Goal: Complete application form: Fill out and submit a form for a specific purpose

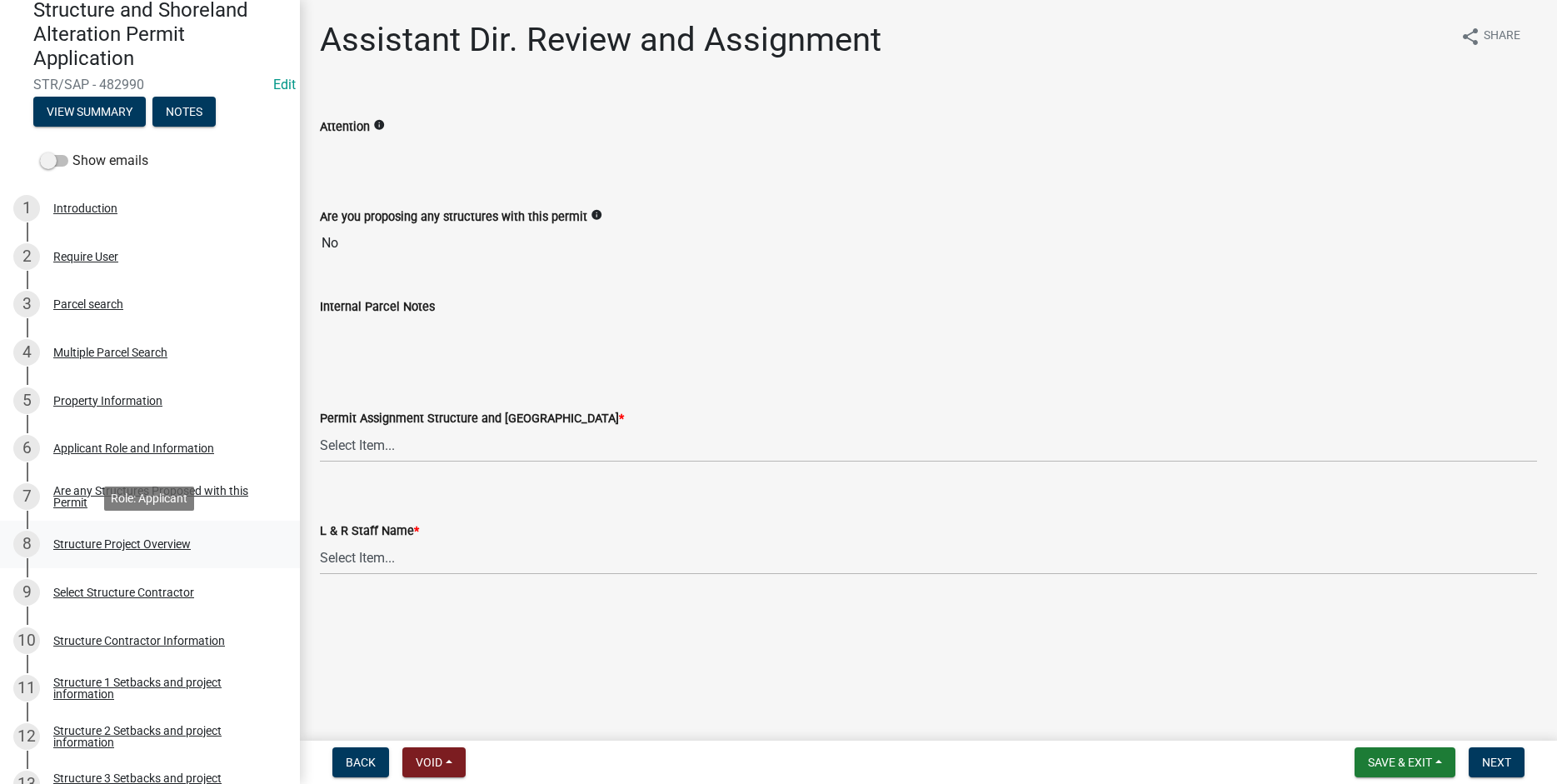
scroll to position [404, 0]
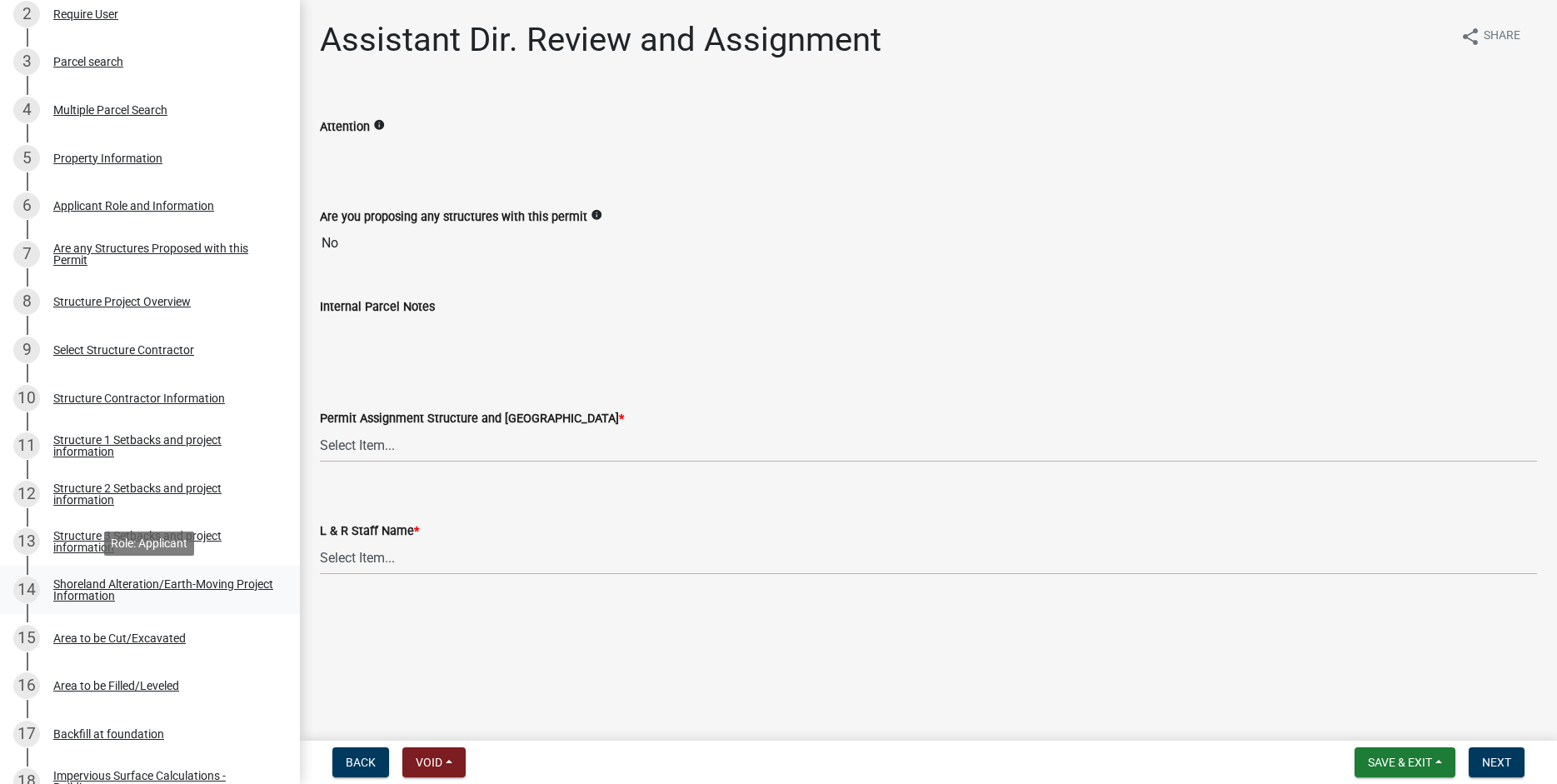
click at [84, 581] on div "Shoreland Alteration/Earth-Moving Project Information" at bounding box center [163, 589] width 220 height 23
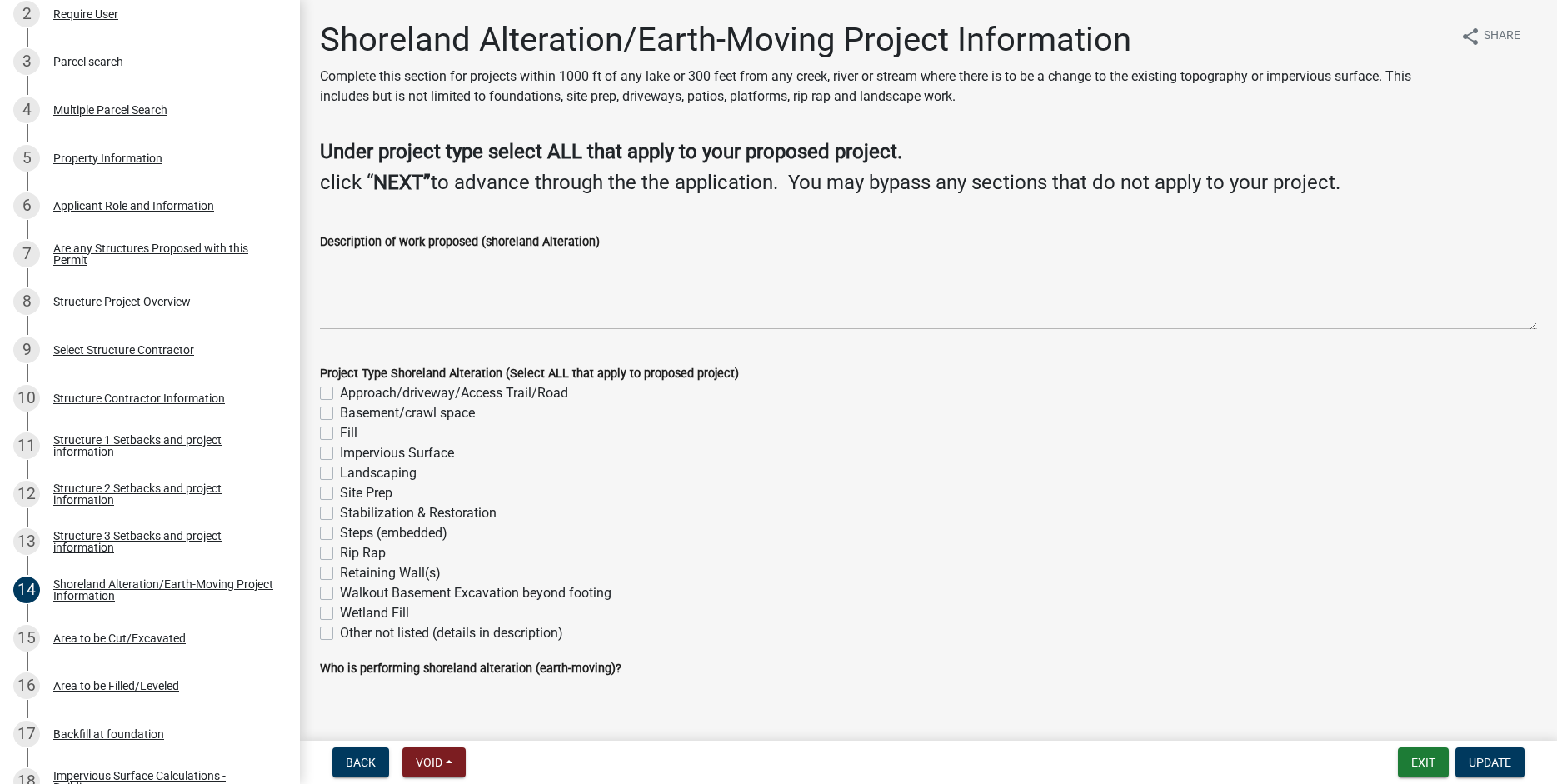
scroll to position [0, 0]
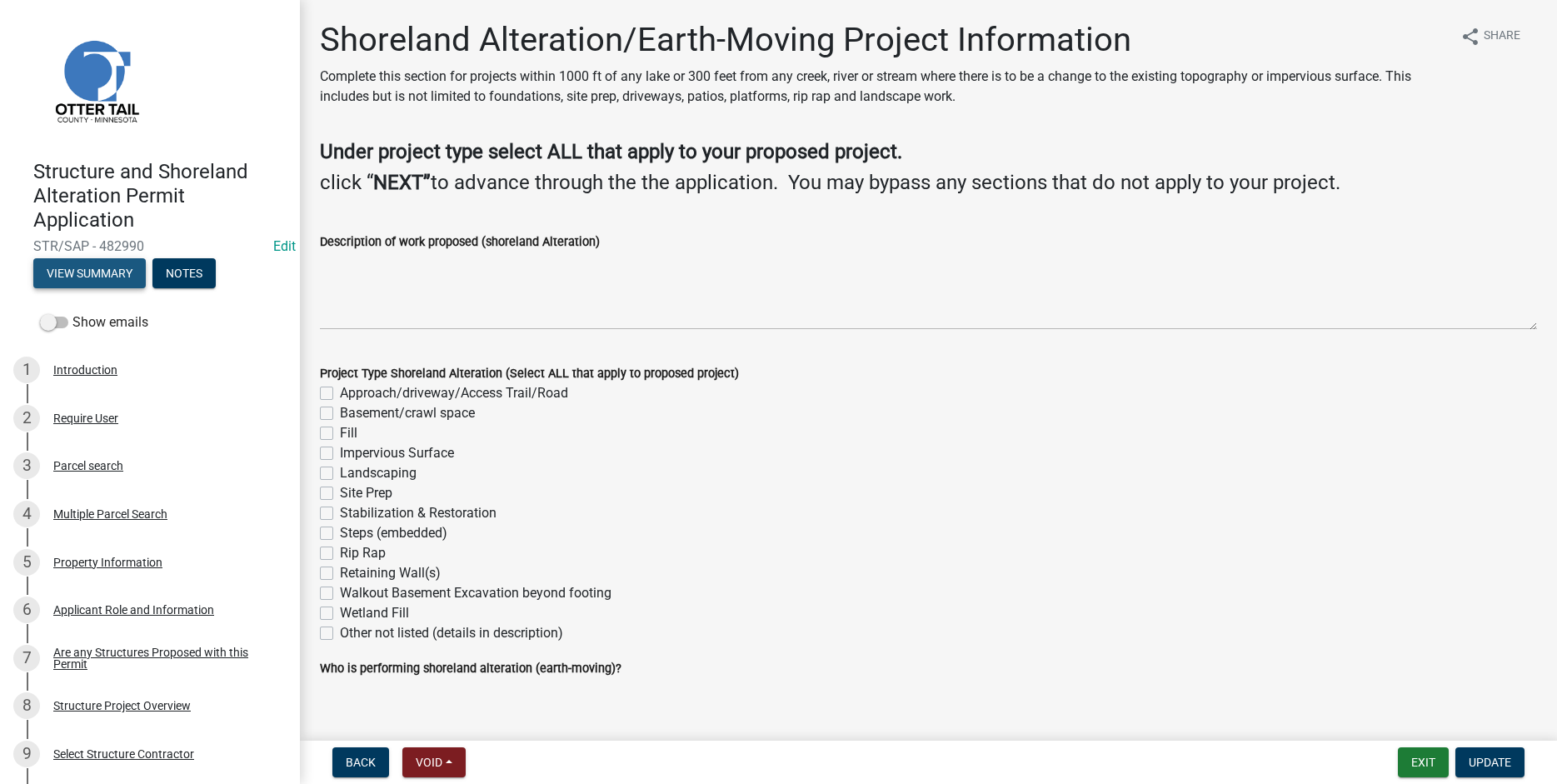
click at [92, 272] on button "View Summary" at bounding box center [89, 273] width 112 height 30
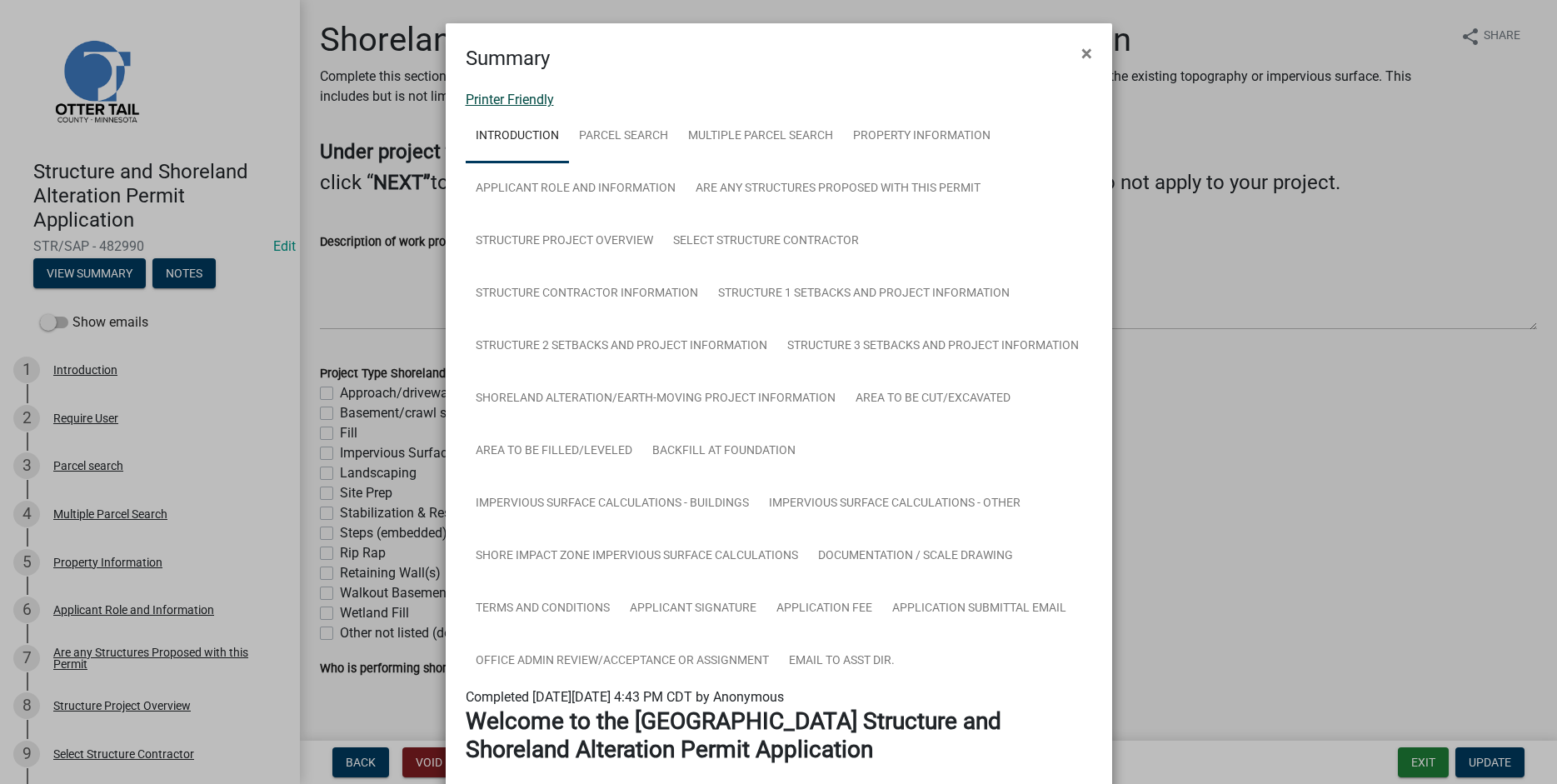
click at [489, 98] on link "Printer Friendly" at bounding box center [510, 99] width 89 height 16
click at [1088, 53] on span "×" at bounding box center [1087, 53] width 10 height 23
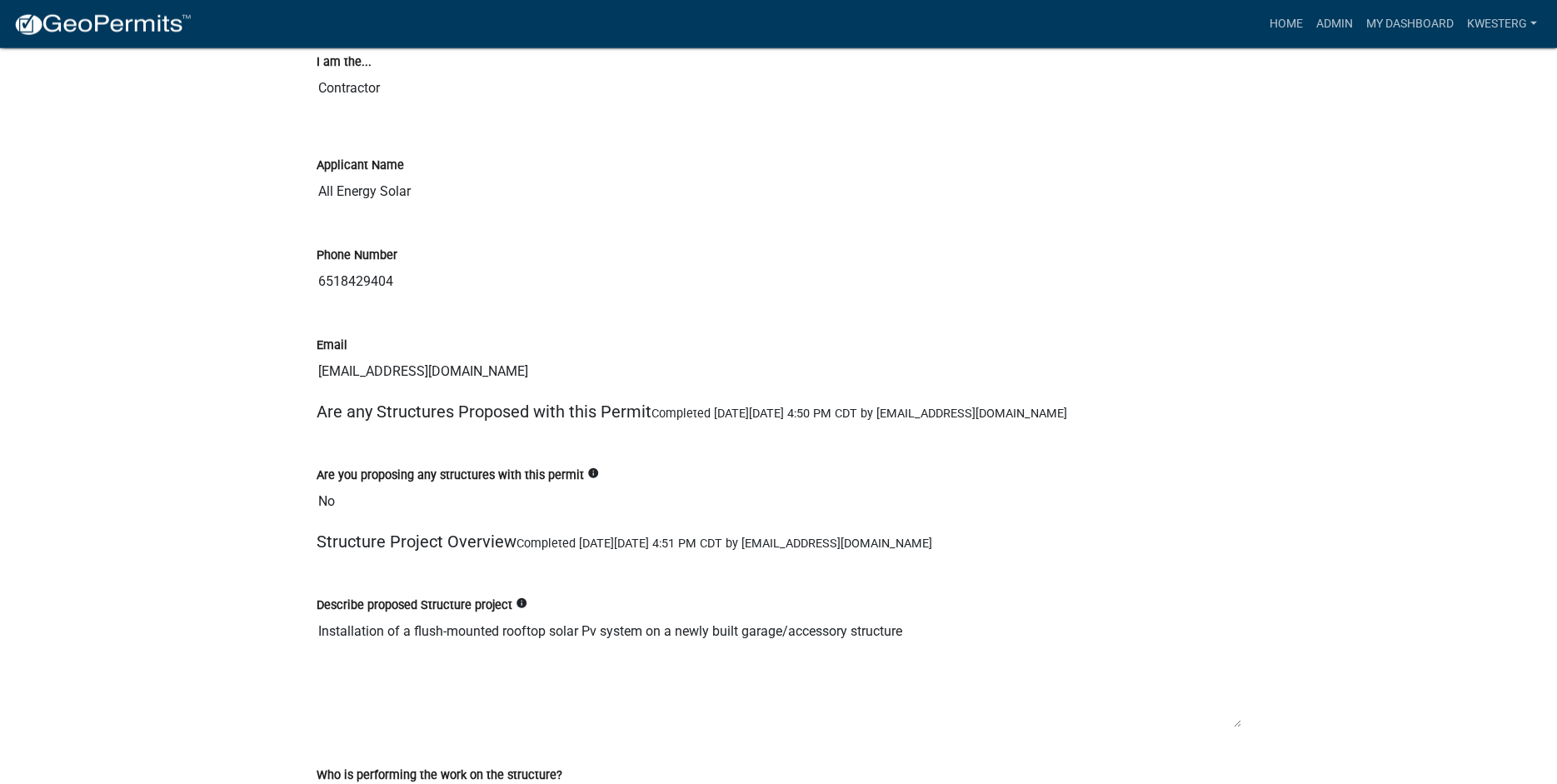
scroll to position [3696, 0]
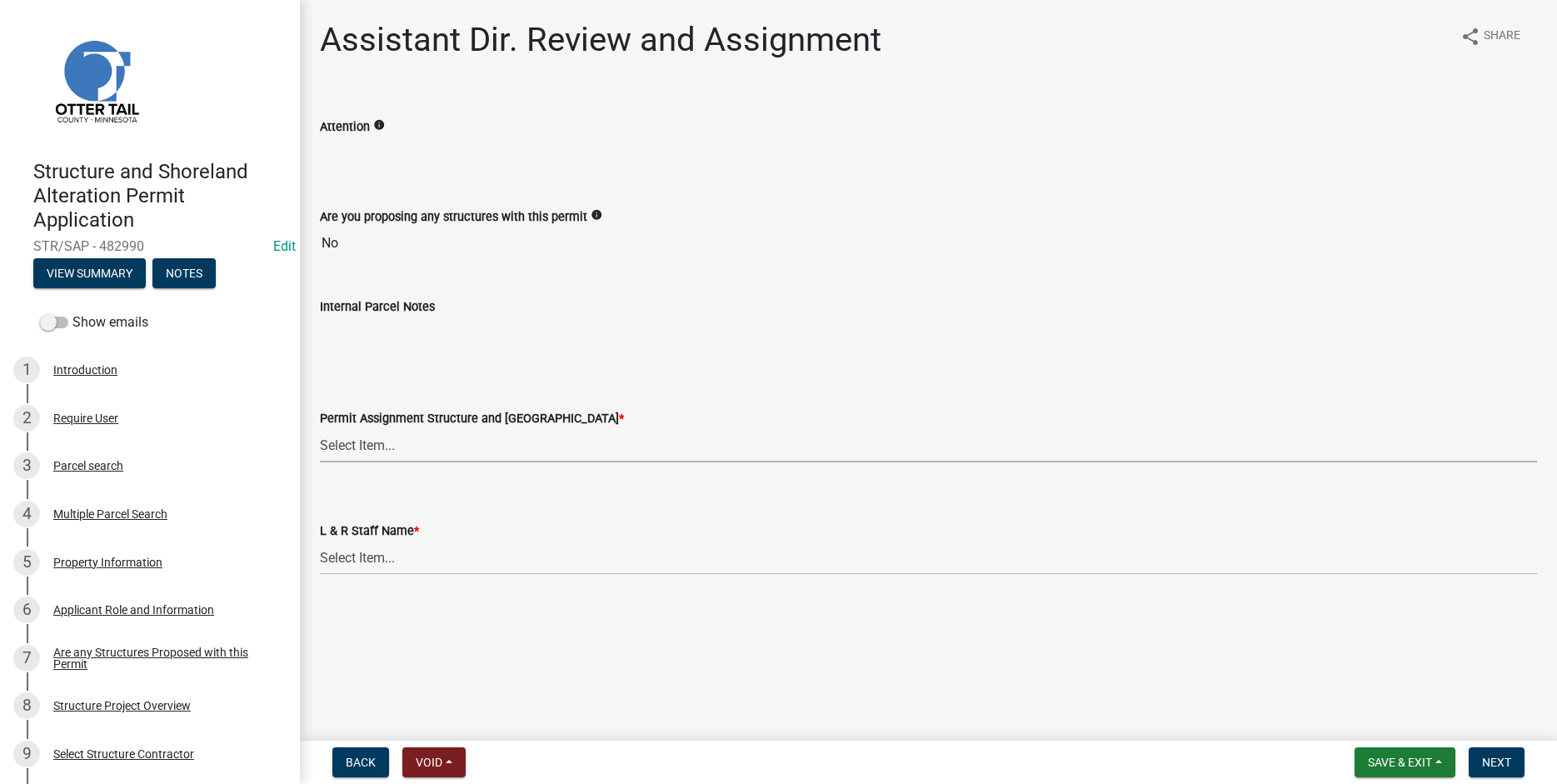
click at [320, 429] on select "Select Item... [PERSON_NAME] ([EMAIL_ADDRESS][DOMAIN_NAME]) [PERSON_NAME] ([EMA…" at bounding box center [928, 445] width 1217 height 34
click option "[PERSON_NAME] ([EMAIL_ADDRESS][DOMAIN_NAME])" at bounding box center [0, 0] width 0 height 0
select select "59604e5d-1b2c-4ad9-afb6-8cdca293e639"
click at [320, 541] on select "Select Item... [PERSON_NAME] [PERSON_NAME] [PERSON_NAME] [PERSON_NAME] [PERSON_…" at bounding box center [928, 557] width 1217 height 34
click option "[PERSON_NAME]" at bounding box center [0, 0] width 0 height 0
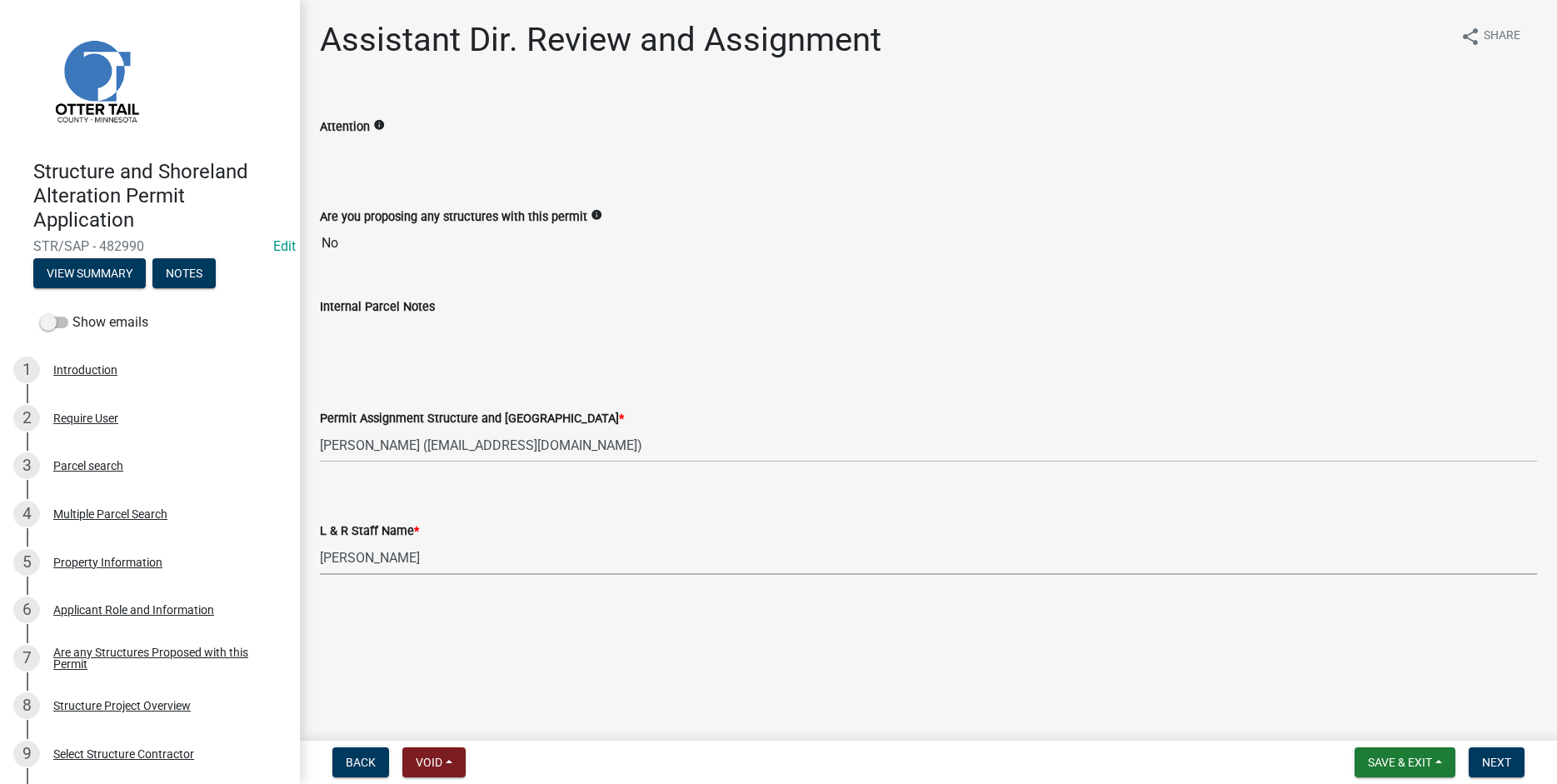
select select "190fd4c8-42ef-492b-a4a0-a0213555944c"
click at [1504, 759] on span "Next" at bounding box center [1497, 761] width 30 height 13
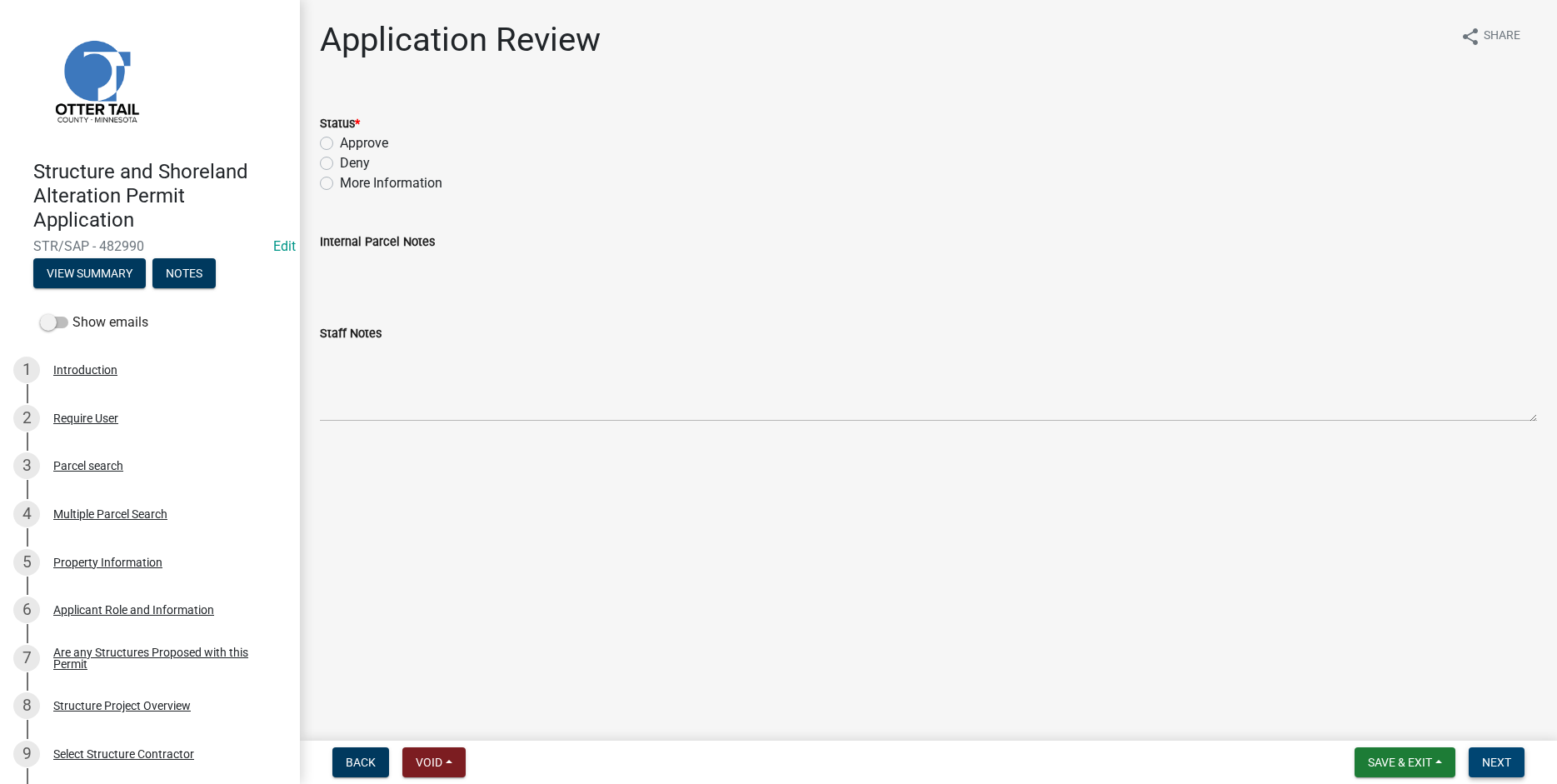
drag, startPoint x: 1500, startPoint y: 773, endPoint x: 1486, endPoint y: 755, distance: 22.8
click at [1499, 773] on button "Next" at bounding box center [1496, 762] width 56 height 30
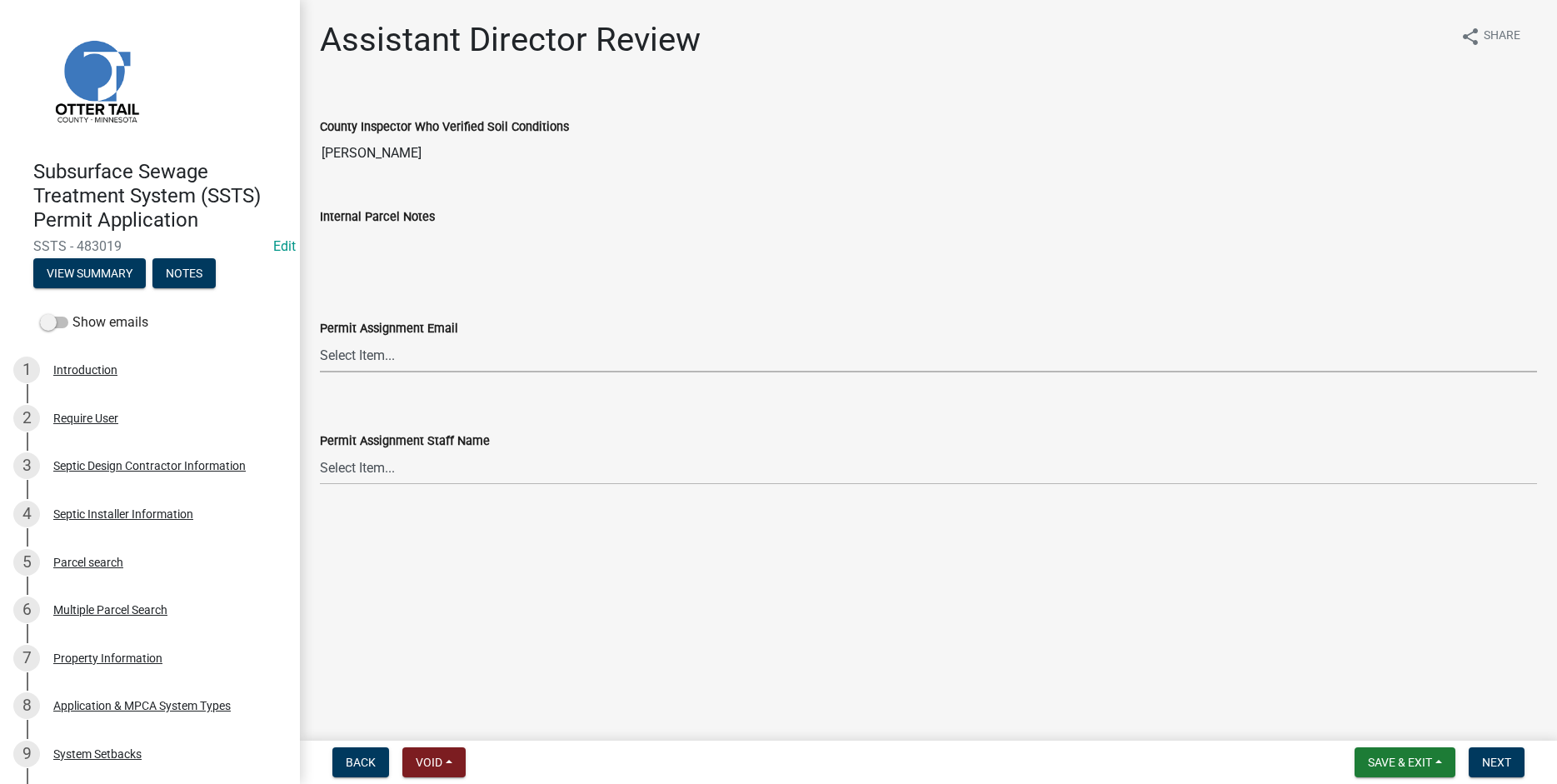
click at [320, 338] on select "Select Item... [PERSON_NAME] ([EMAIL_ADDRESS][DOMAIN_NAME]) [PERSON_NAME] ([EMA…" at bounding box center [928, 355] width 1217 height 34
click option "[PERSON_NAME] ([EMAIL_ADDRESS][DOMAIN_NAME])" at bounding box center [0, 0] width 0 height 0
select select "46a67eee-2c7d-4579-9973-15a8b9f9d8c4"
click at [320, 450] on select "Select Item... [PERSON_NAME] [PERSON_NAME] [PERSON_NAME] [PERSON_NAME] [PERSON_…" at bounding box center [928, 467] width 1217 height 34
click option "[PERSON_NAME]" at bounding box center [0, 0] width 0 height 0
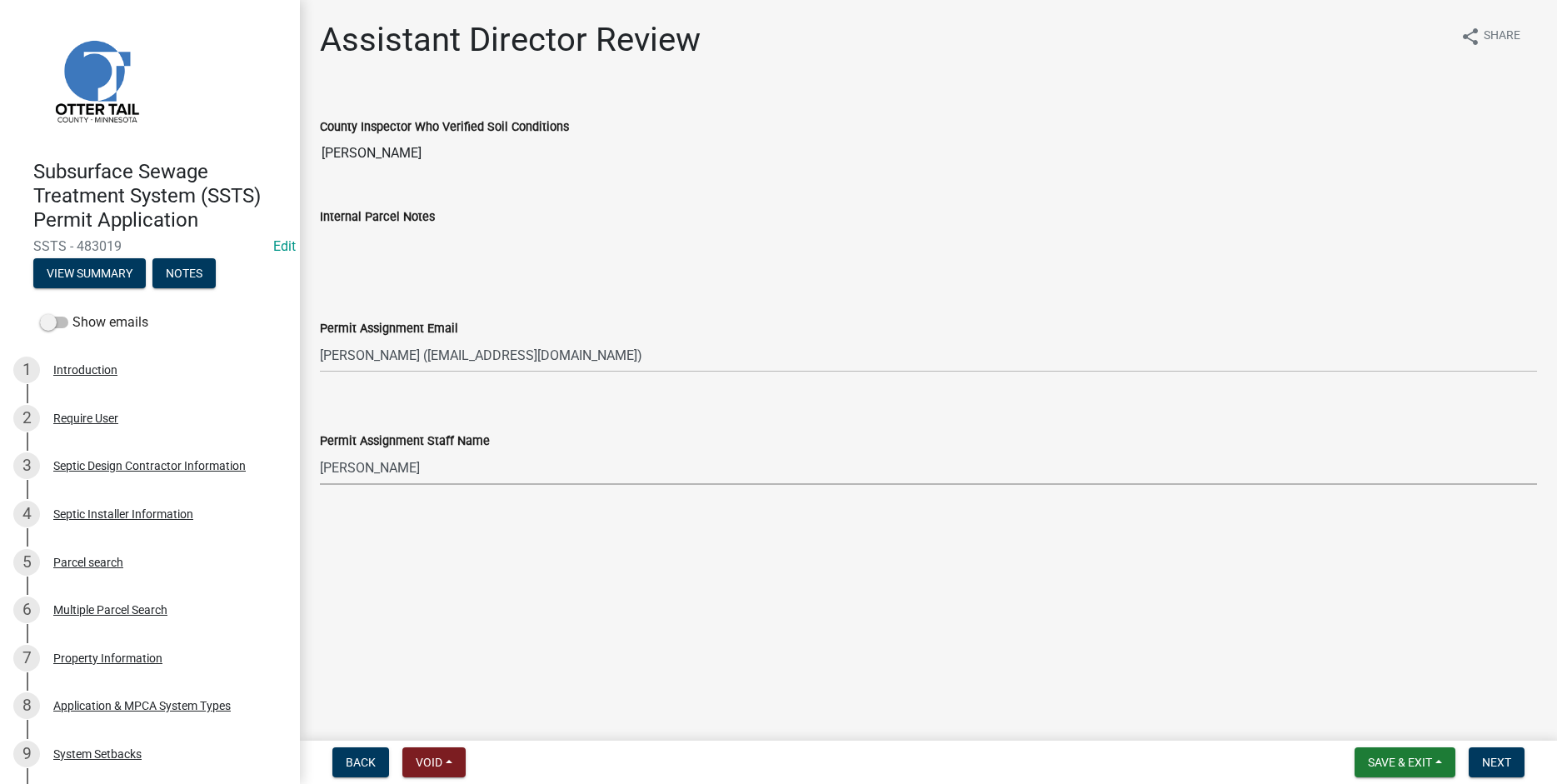
select select "f6a741f6-6d10-4601-9562-2e8ce244b7e0"
click at [1510, 768] on span "Next" at bounding box center [1497, 761] width 30 height 13
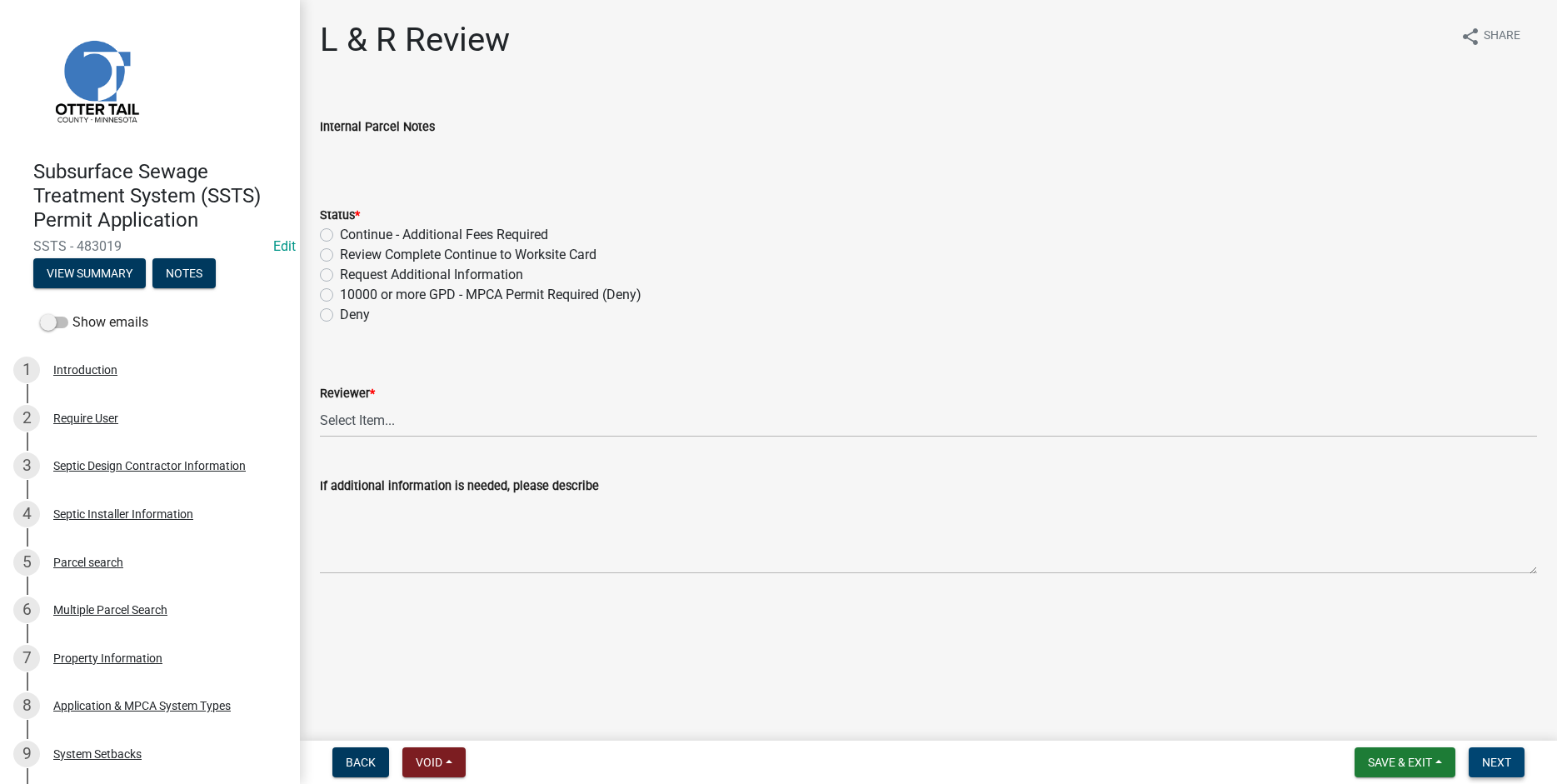
click at [1504, 763] on span "Next" at bounding box center [1497, 761] width 30 height 13
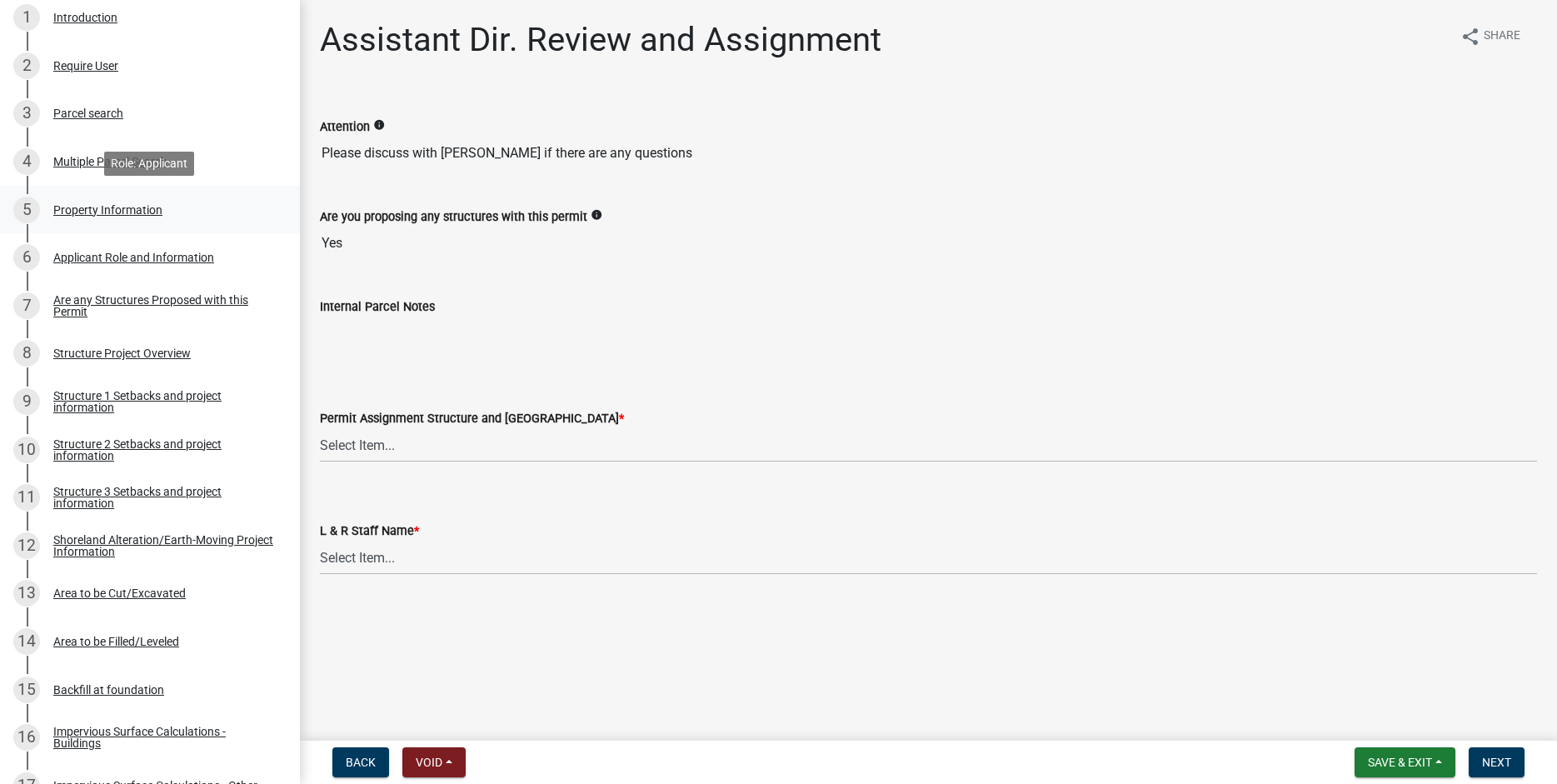
scroll to position [404, 0]
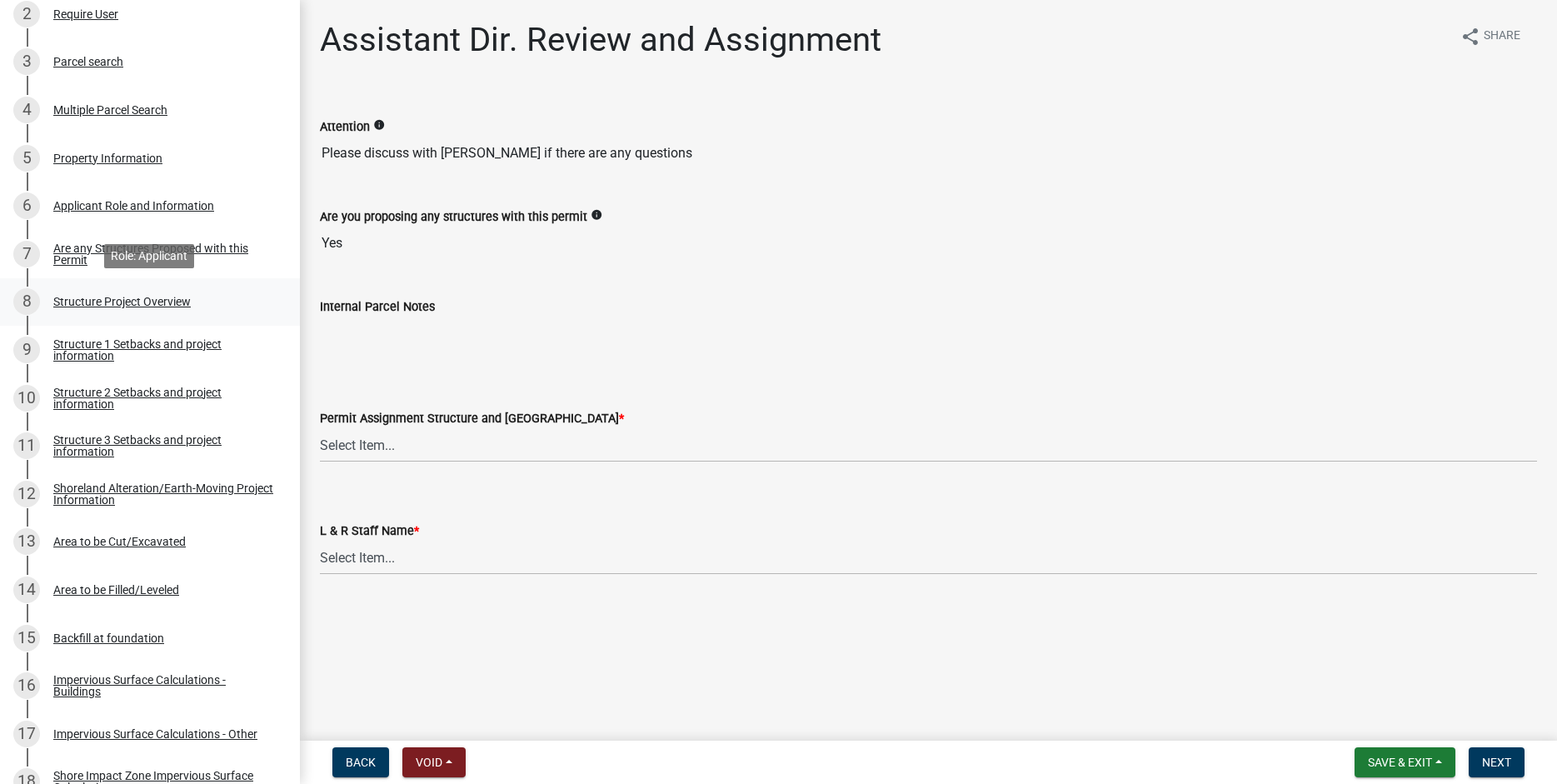
click at [141, 297] on div "Structure Project Overview" at bounding box center [122, 301] width 137 height 11
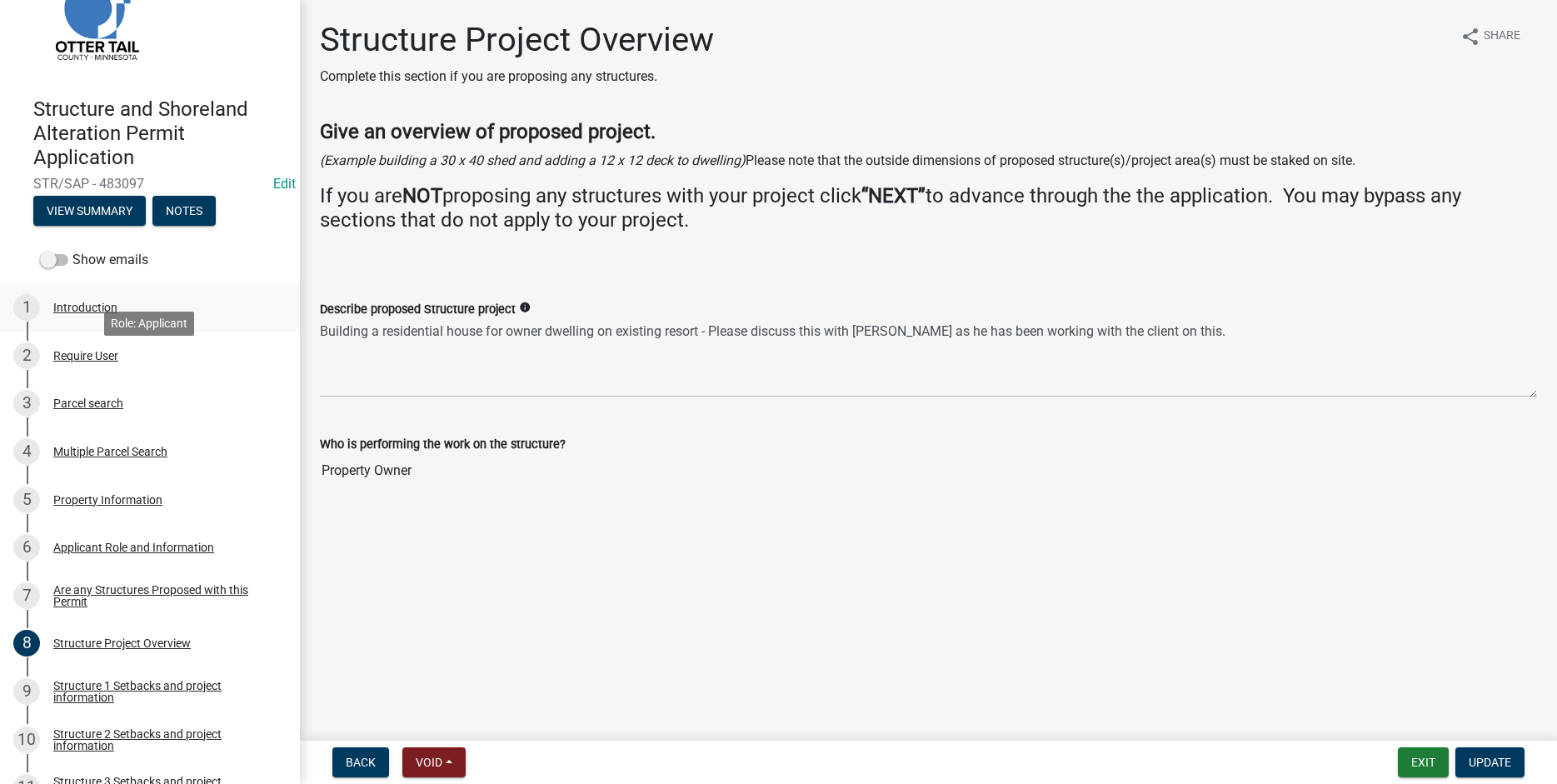
scroll to position [0, 0]
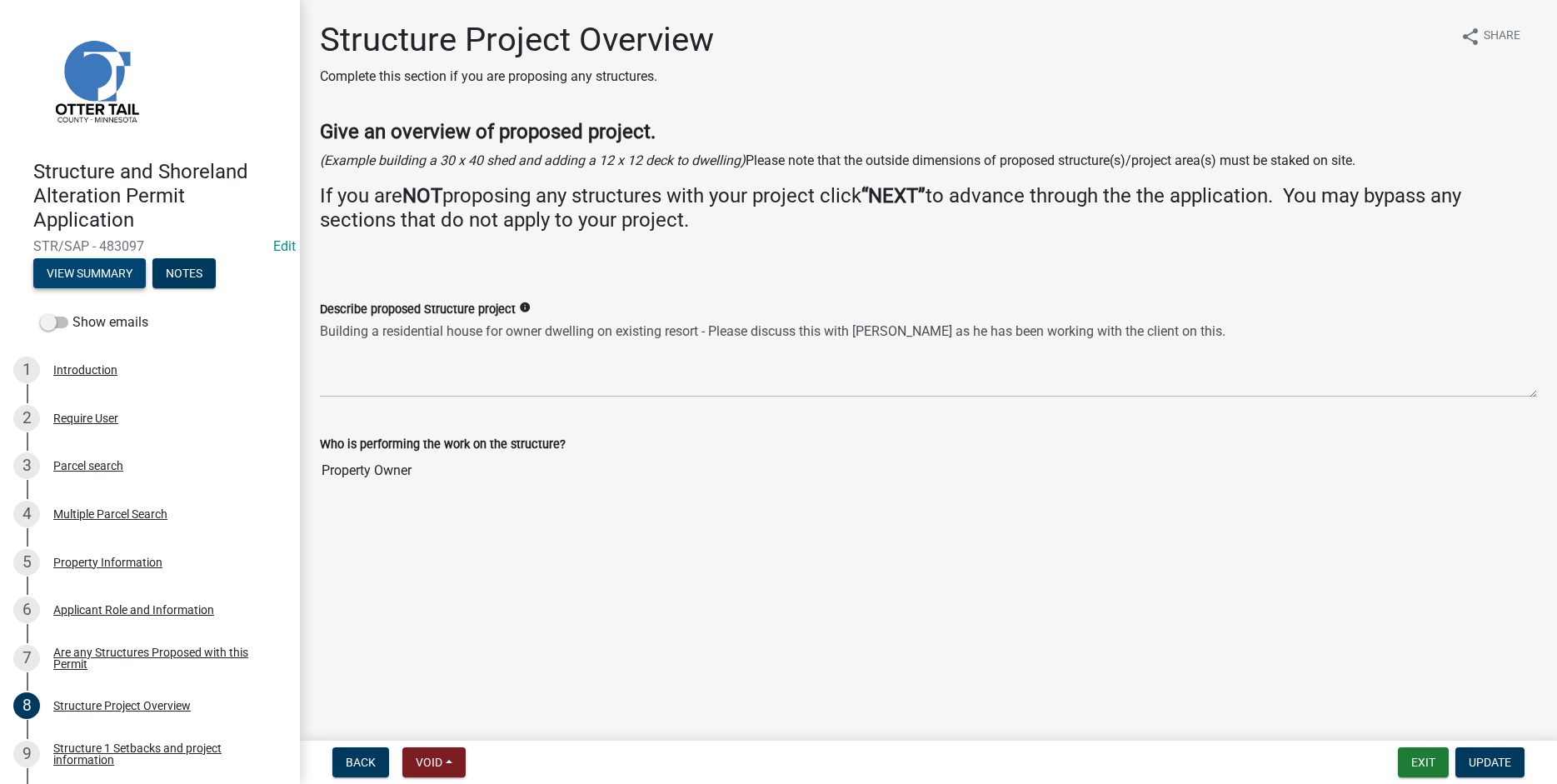
click at [98, 275] on button "View Summary" at bounding box center [89, 273] width 112 height 30
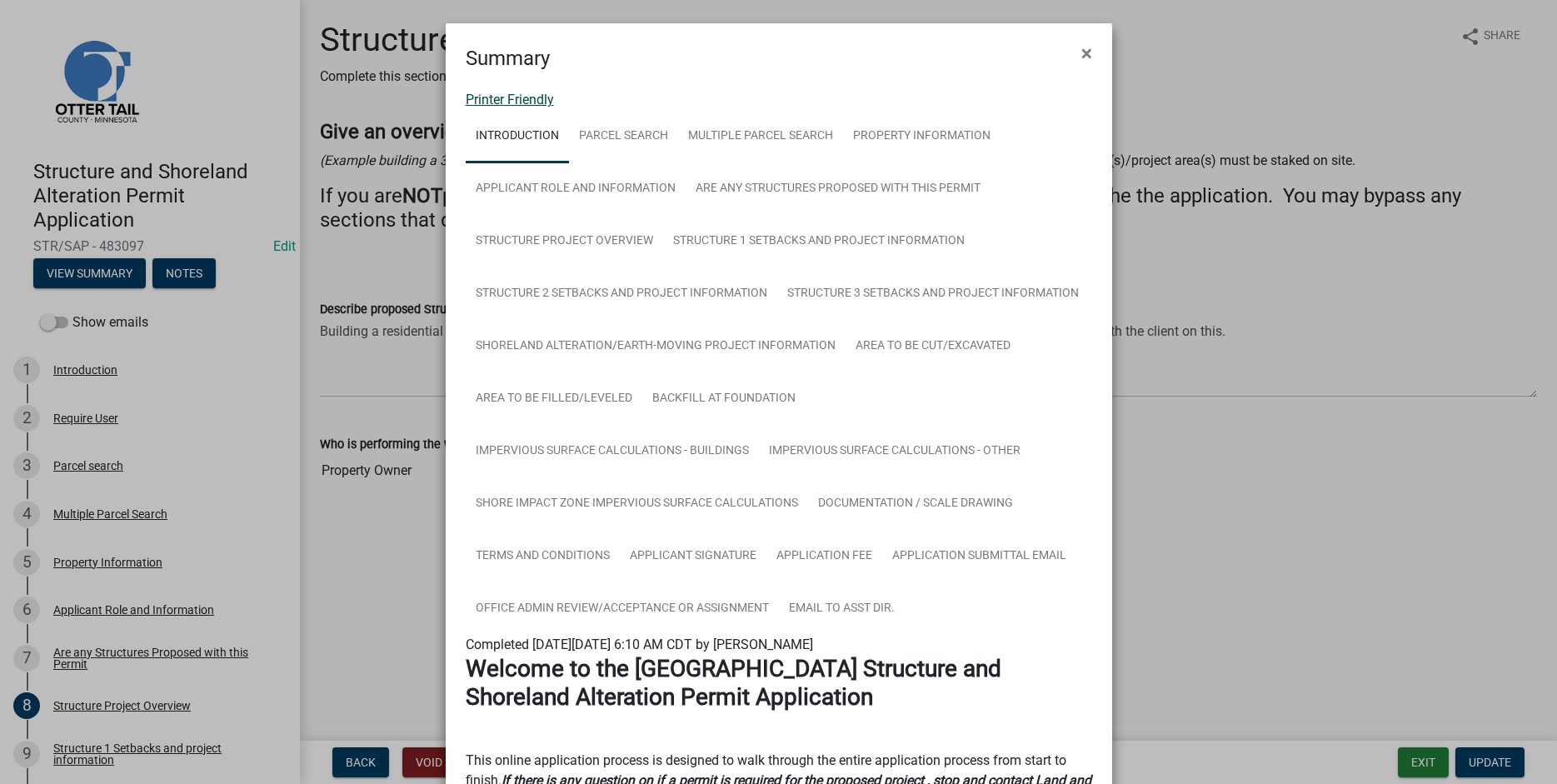
click at [479, 96] on link "Printer Friendly" at bounding box center [510, 99] width 89 height 16
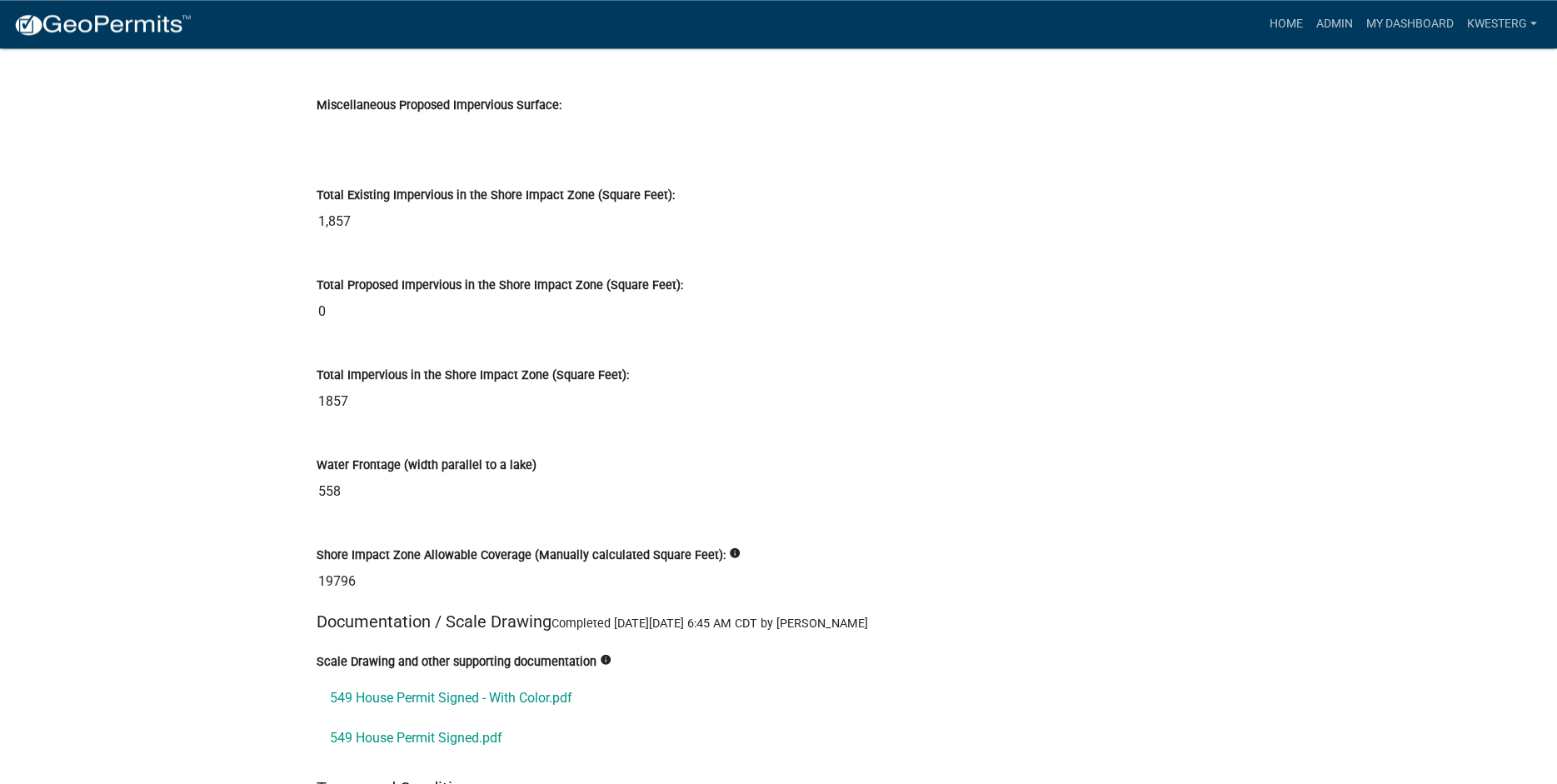
scroll to position [18925, 0]
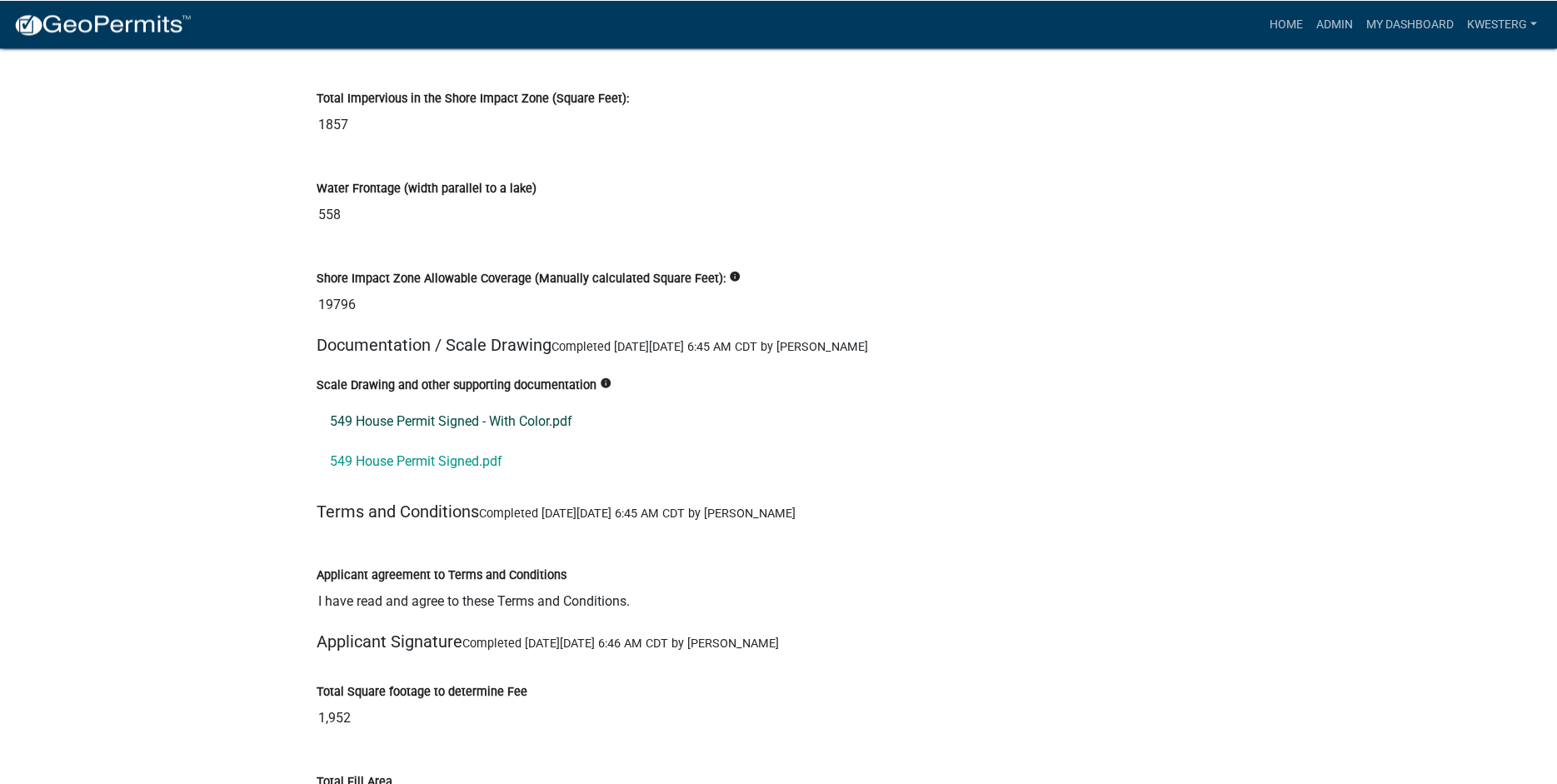
click at [417, 424] on link "549 House Permit Signed - With Color.pdf" at bounding box center [779, 422] width 925 height 40
click at [468, 465] on link "549 House Permit Signed.pdf" at bounding box center [779, 462] width 925 height 40
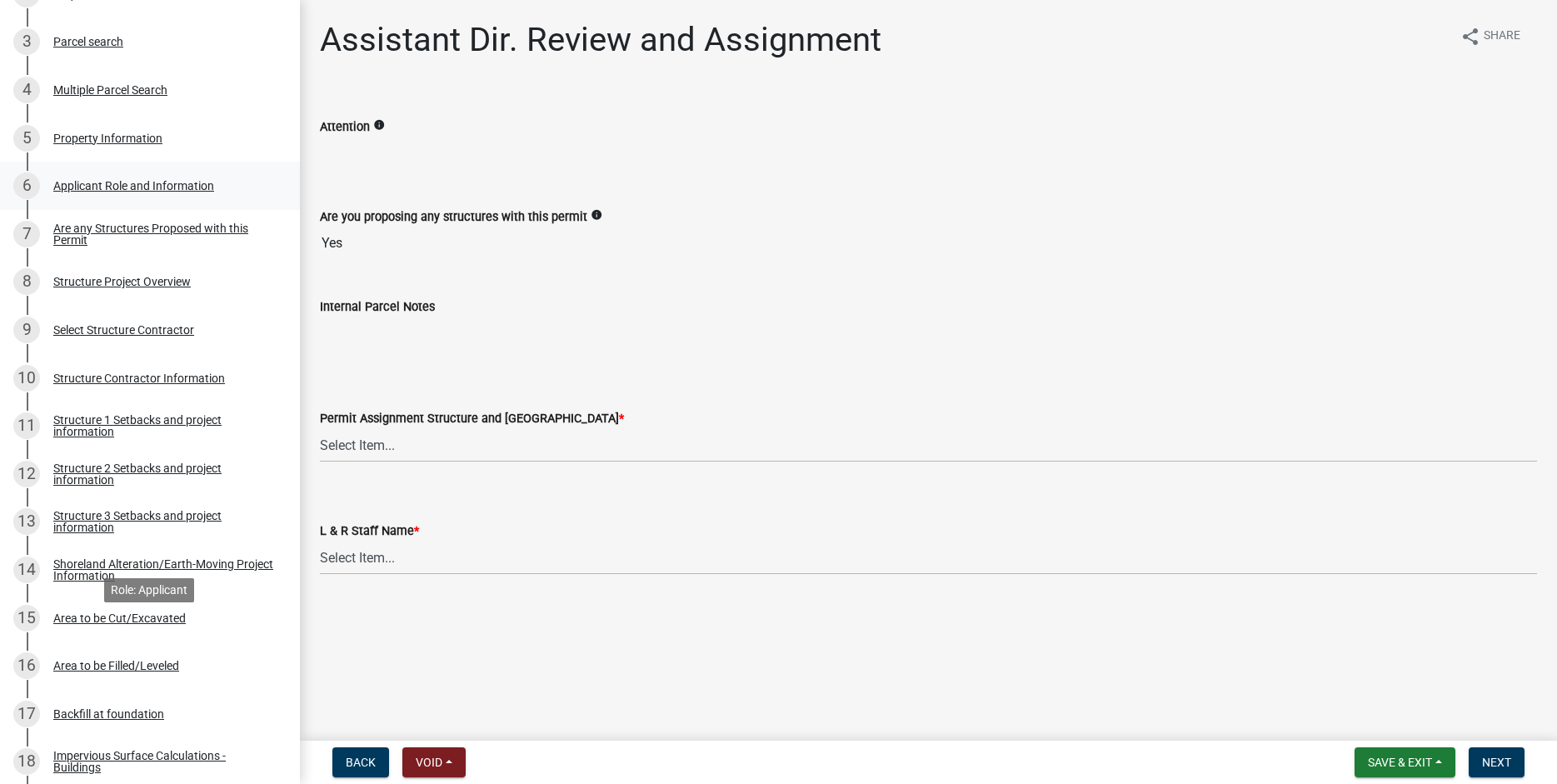
scroll to position [425, 0]
click at [99, 279] on div "Structure Project Overview" at bounding box center [122, 280] width 137 height 11
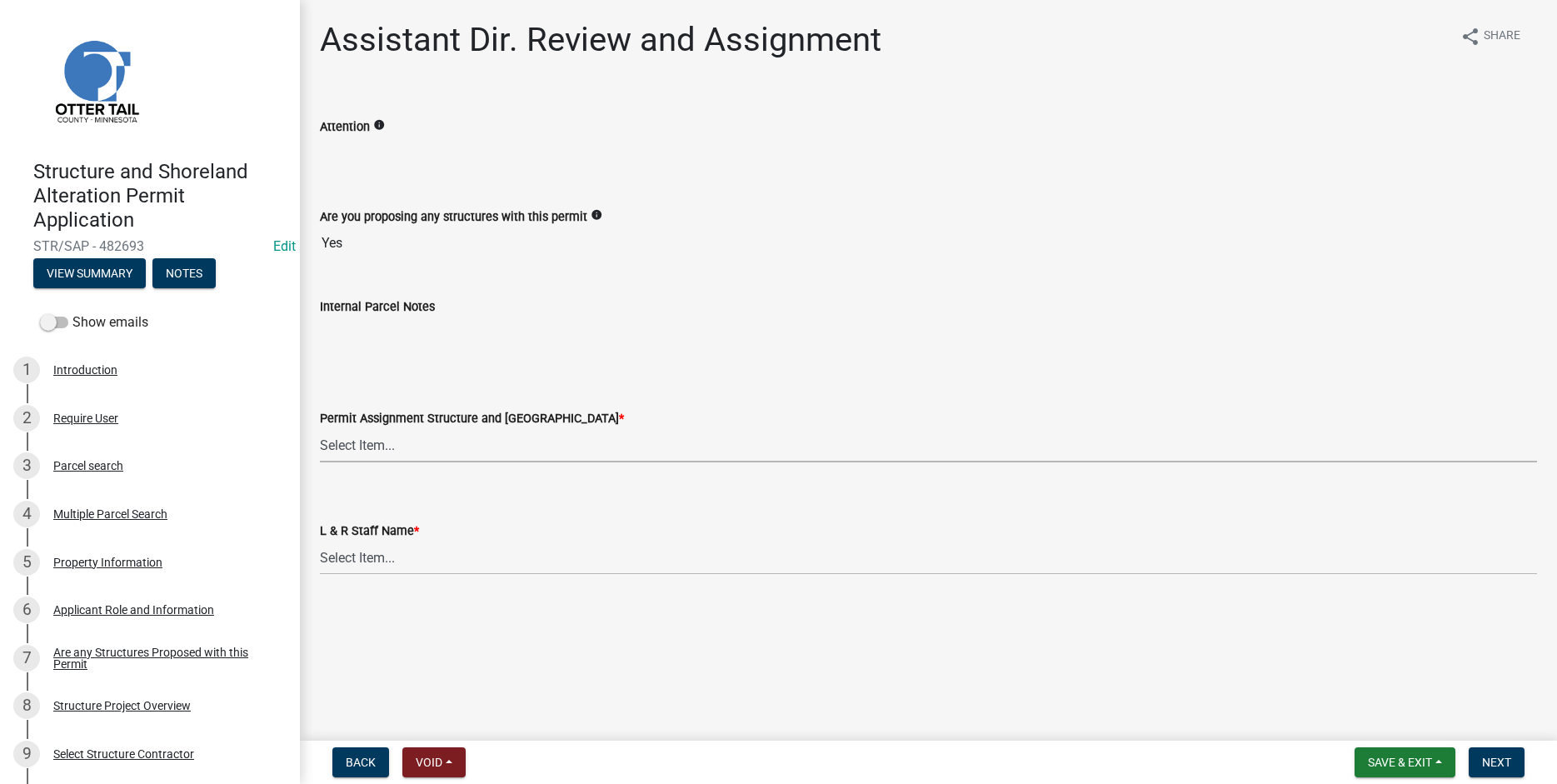
click at [320, 429] on select "Select Item... [PERSON_NAME] ([EMAIL_ADDRESS][DOMAIN_NAME]) [PERSON_NAME] ([EMA…" at bounding box center [928, 445] width 1217 height 34
click option "[PERSON_NAME] ([EMAIL_ADDRESS][DOMAIN_NAME])" at bounding box center [0, 0] width 0 height 0
select select "318b8207-6619-4c37-8bd8-783b28c7307f"
click at [320, 541] on select "Select Item... [PERSON_NAME] [PERSON_NAME] [PERSON_NAME] [PERSON_NAME] [PERSON_…" at bounding box center [928, 557] width 1217 height 34
click option "[PERSON_NAME]" at bounding box center [0, 0] width 0 height 0
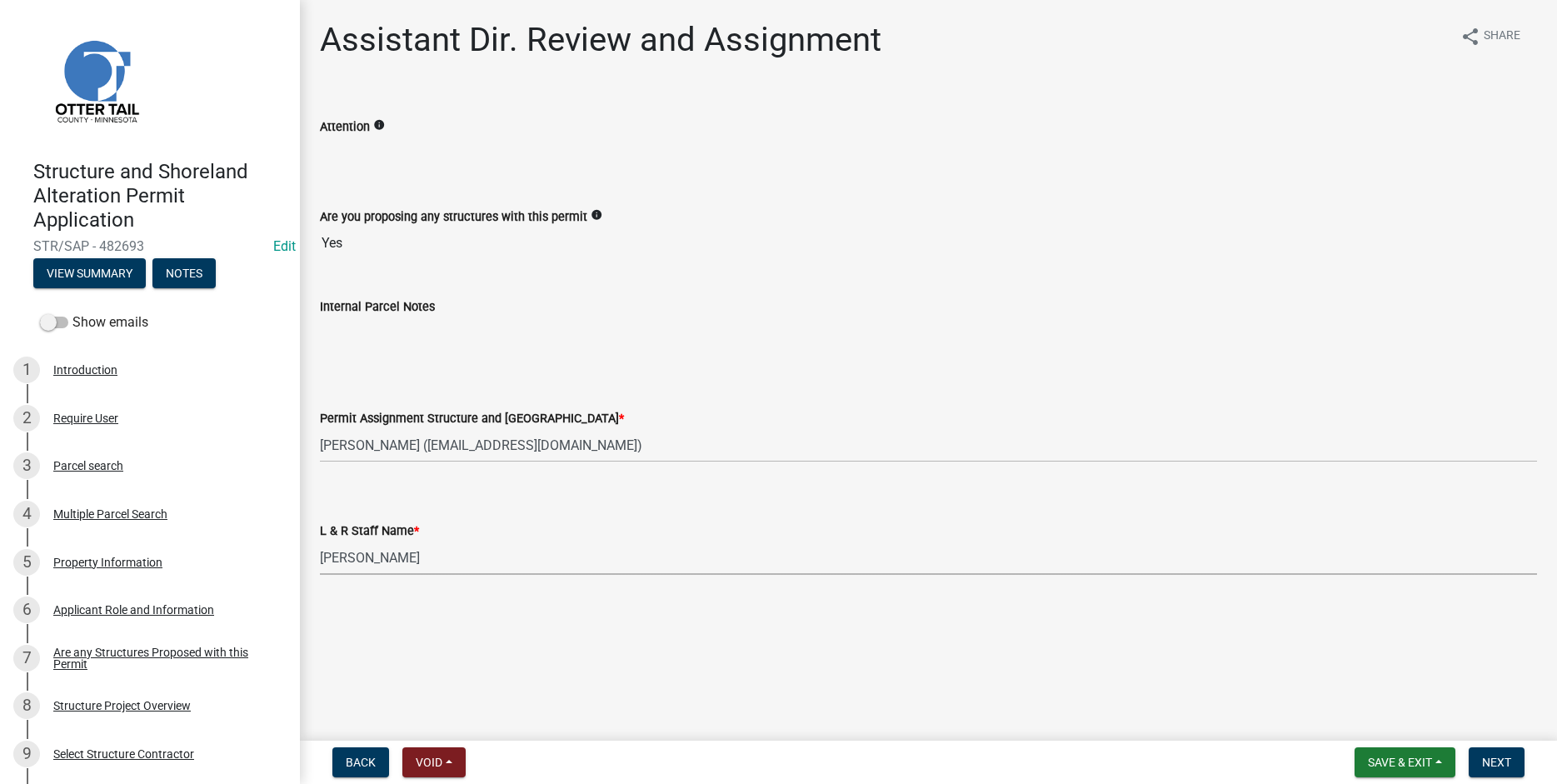
select select "ab2e7446-72a0-49c6-a36a-5181bad2fe68"
click at [1489, 759] on span "Next" at bounding box center [1497, 761] width 30 height 13
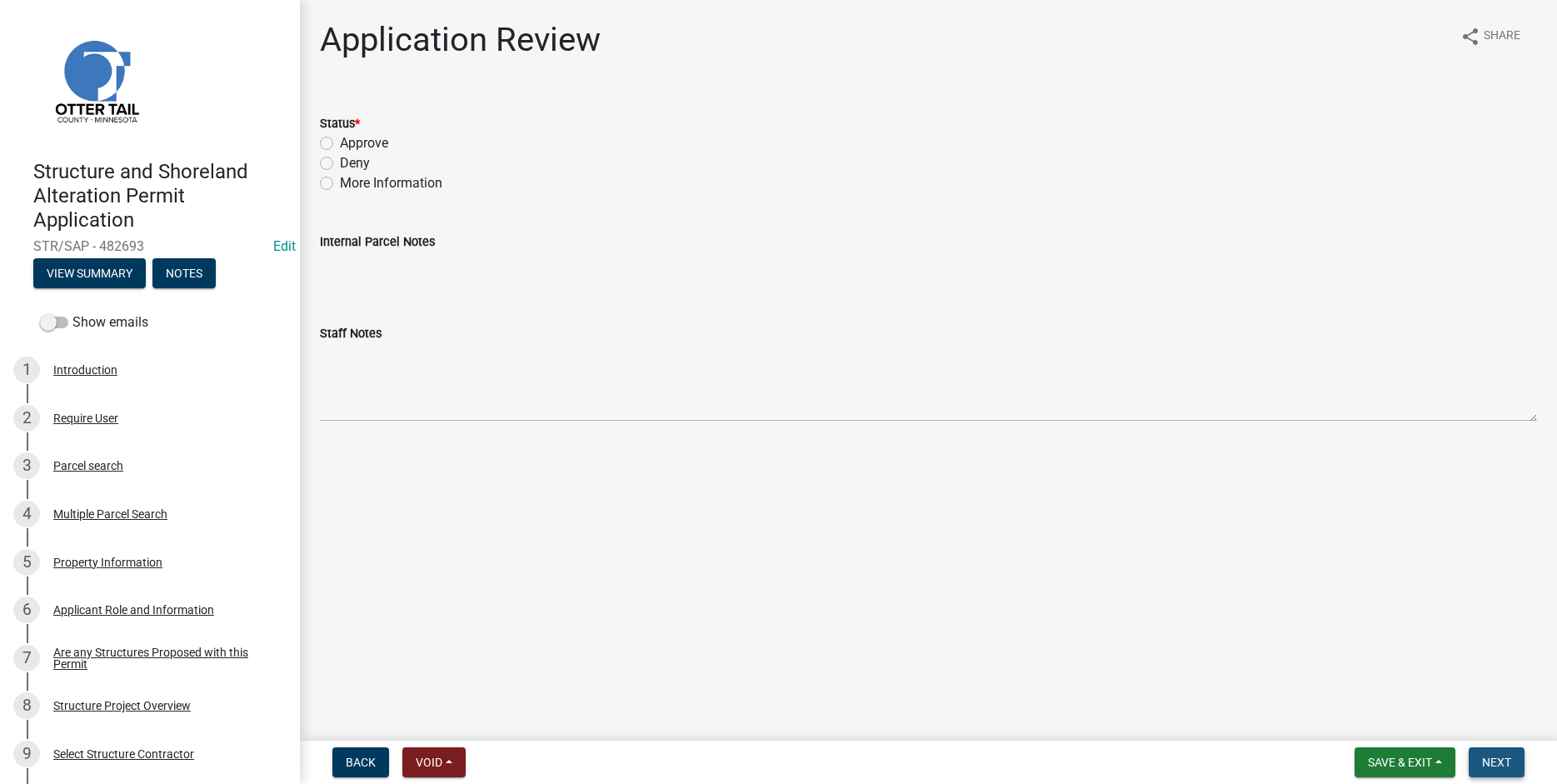
click at [1493, 759] on span "Next" at bounding box center [1497, 761] width 30 height 13
